Goal: Transaction & Acquisition: Purchase product/service

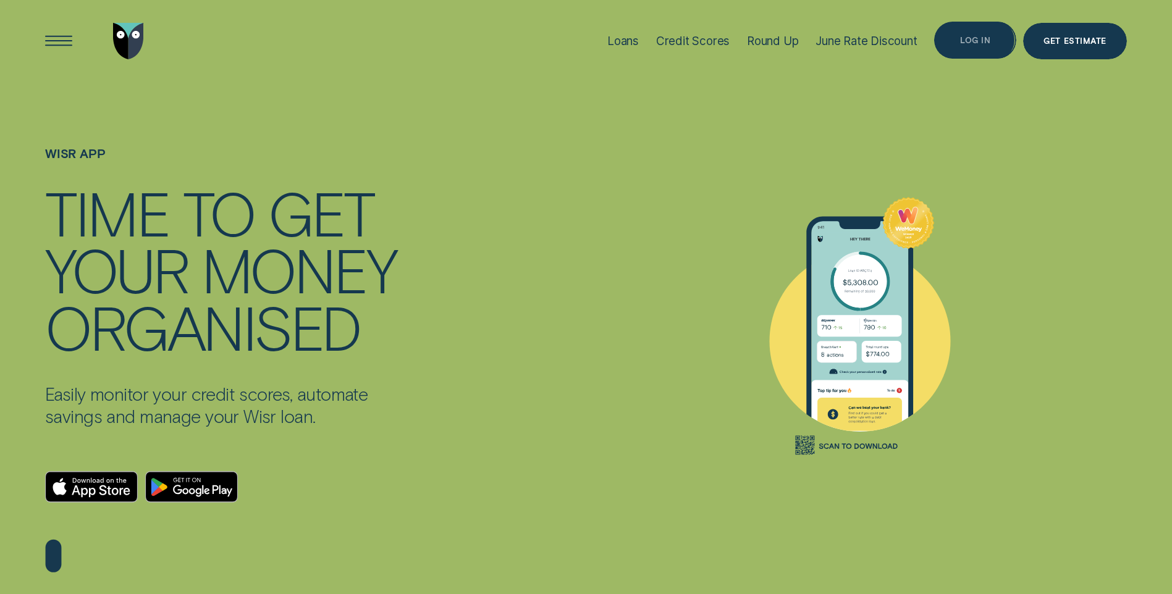
click at [978, 31] on div "Log in" at bounding box center [975, 40] width 82 height 37
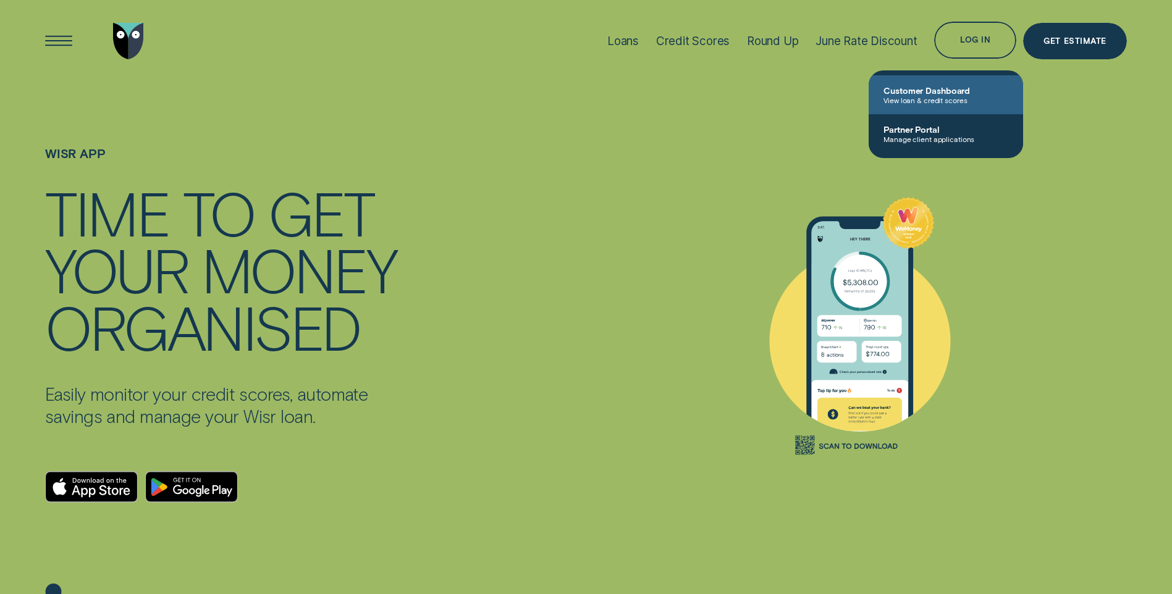
click at [930, 85] on span "Customer Dashboard" at bounding box center [945, 90] width 125 height 11
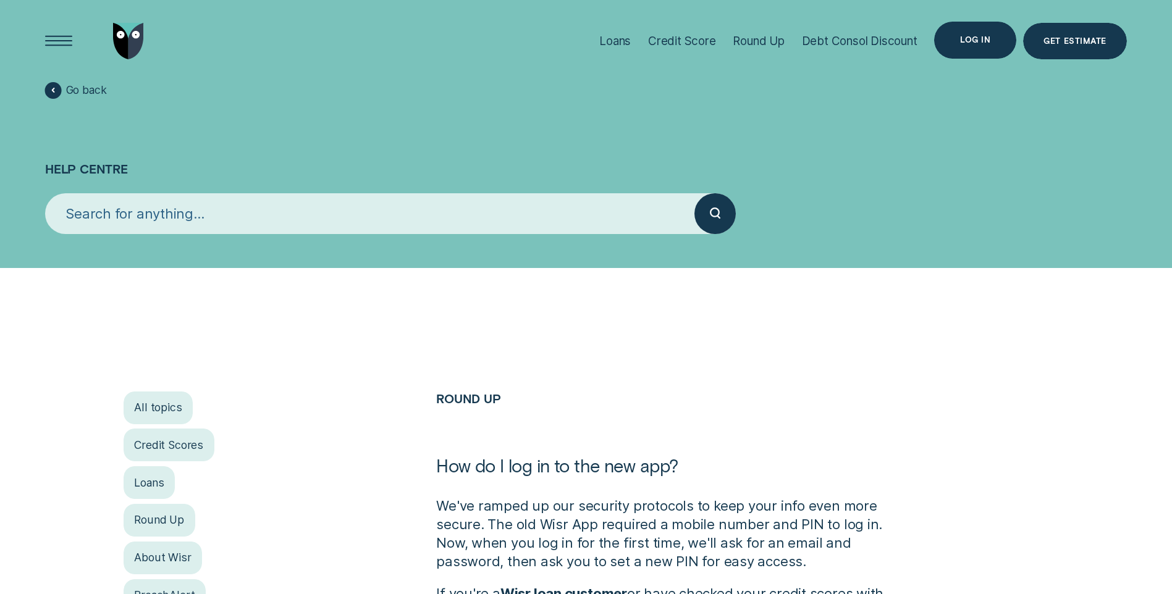
click at [977, 45] on div "Log in" at bounding box center [975, 40] width 82 height 37
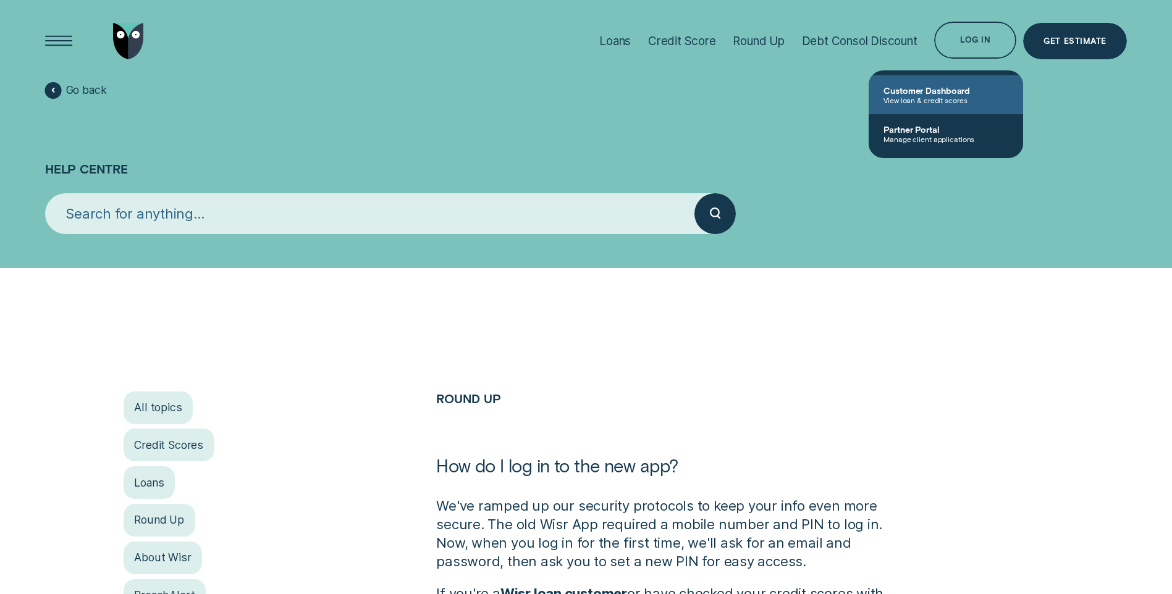
click at [899, 95] on span "Customer Dashboard" at bounding box center [945, 90] width 125 height 11
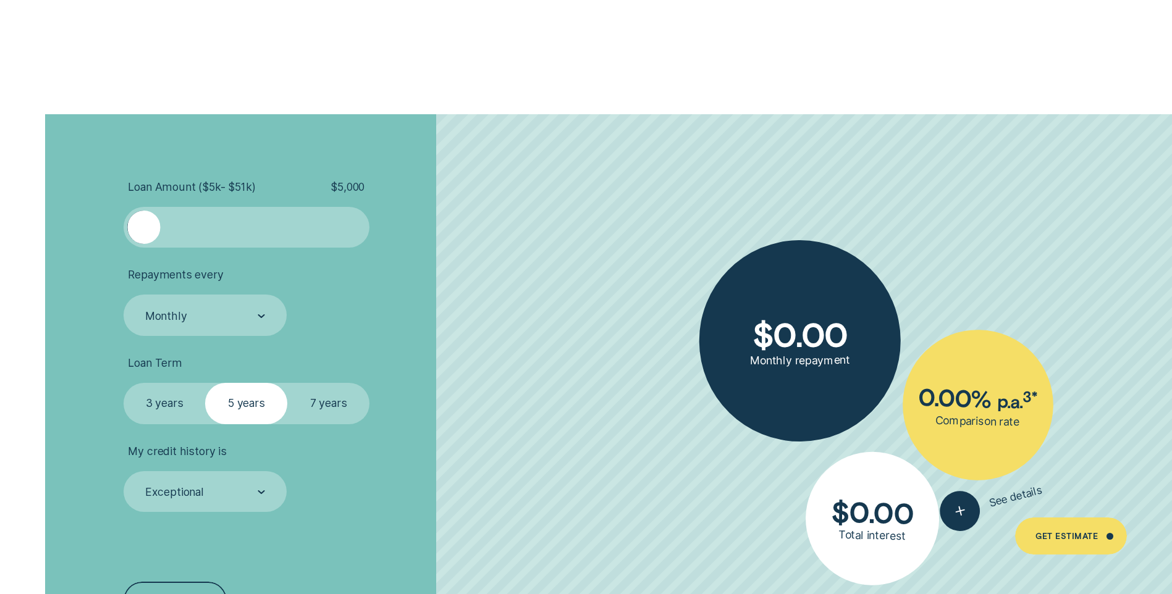
scroll to position [2841, 0]
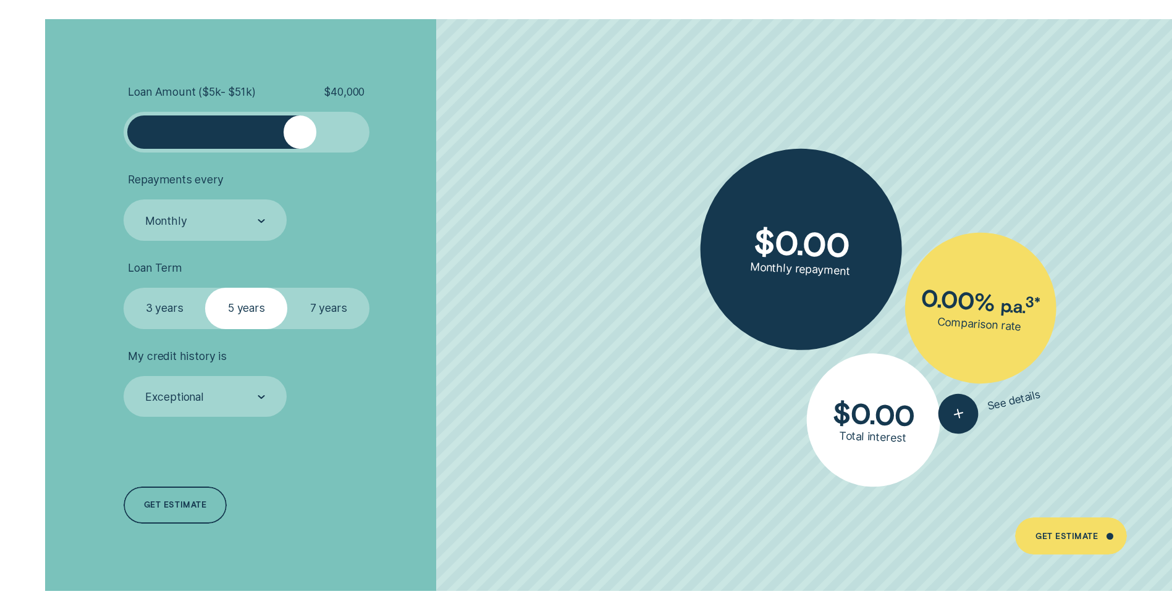
drag, startPoint x: 141, startPoint y: 128, endPoint x: 301, endPoint y: 128, distance: 160.0
click at [301, 128] on div at bounding box center [300, 132] width 33 height 33
click at [162, 507] on div "Get estimate" at bounding box center [175, 505] width 62 height 7
